Goal: Navigation & Orientation: Find specific page/section

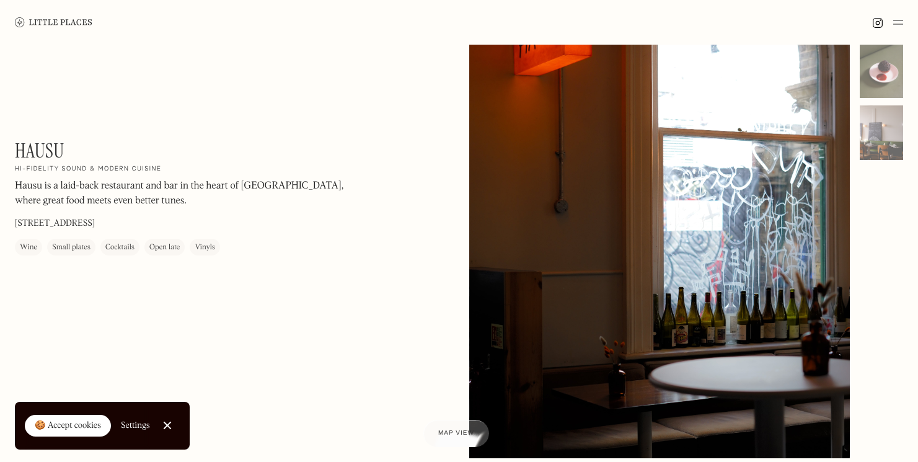
scroll to position [552, 0]
